Goal: Information Seeking & Learning: Learn about a topic

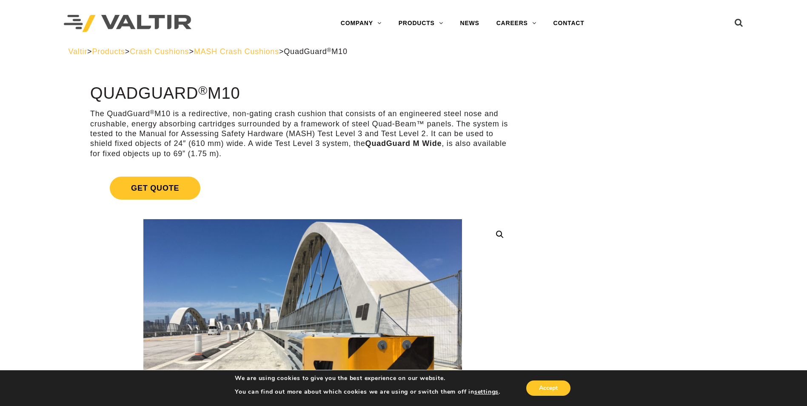
click at [260, 51] on span "MASH Crash Cushions" at bounding box center [236, 51] width 85 height 9
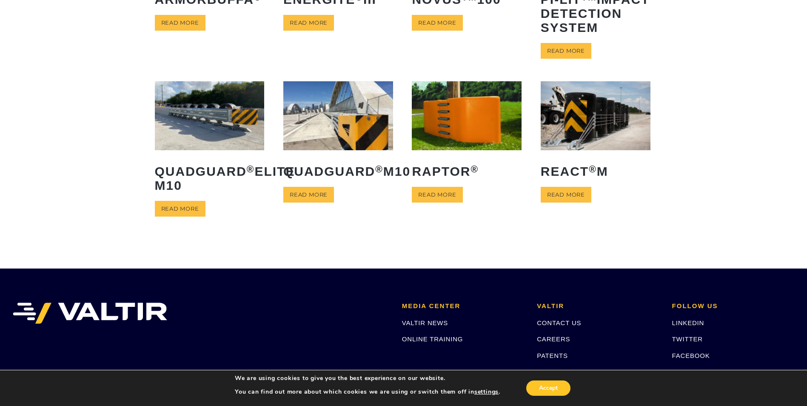
scroll to position [170, 0]
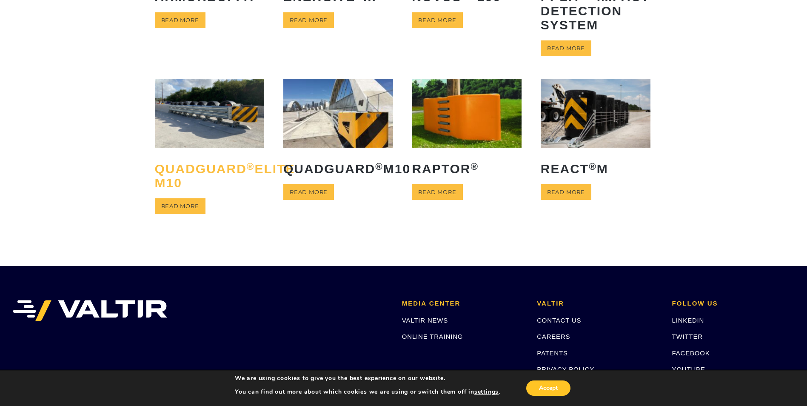
click at [206, 183] on h2 "QuadGuard ® Elite M10" at bounding box center [210, 175] width 110 height 41
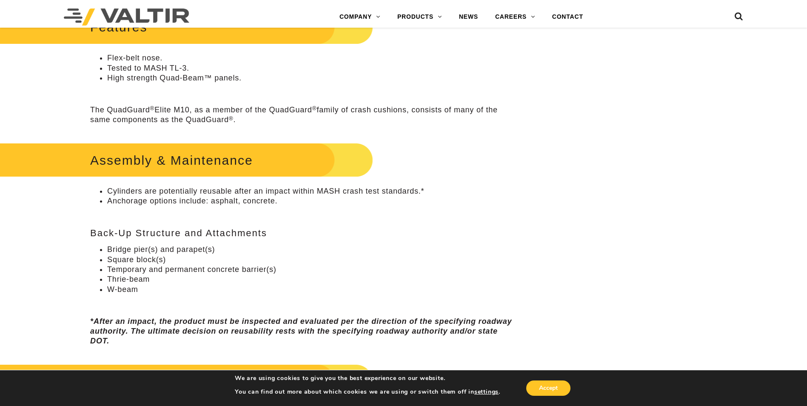
scroll to position [468, 0]
